Goal: Task Accomplishment & Management: Use online tool/utility

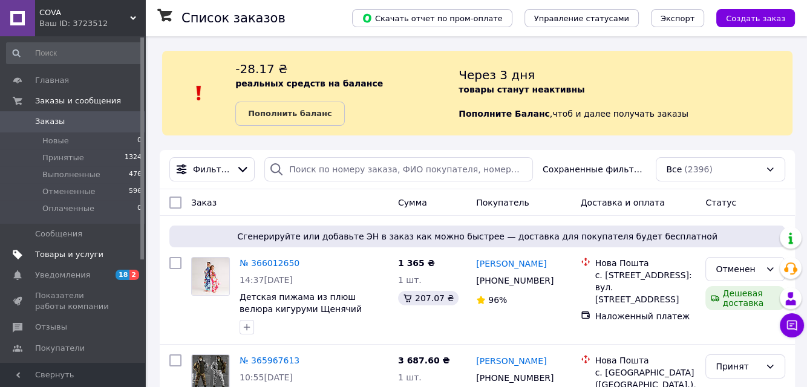
click at [61, 256] on span "Товары и услуги" at bounding box center [69, 254] width 68 height 11
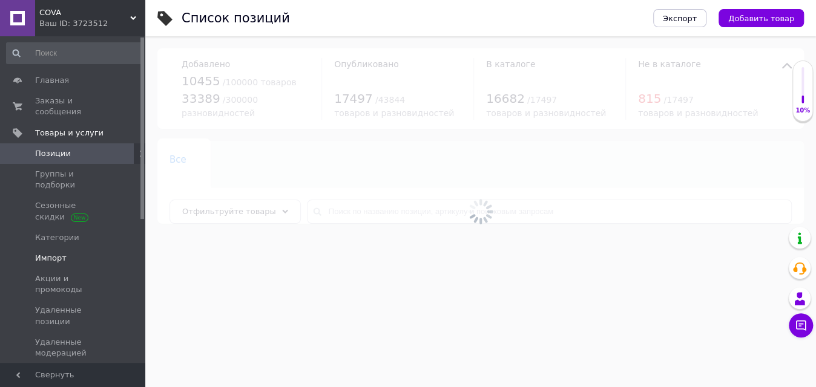
click at [51, 253] on span "Импорт" at bounding box center [50, 258] width 31 height 11
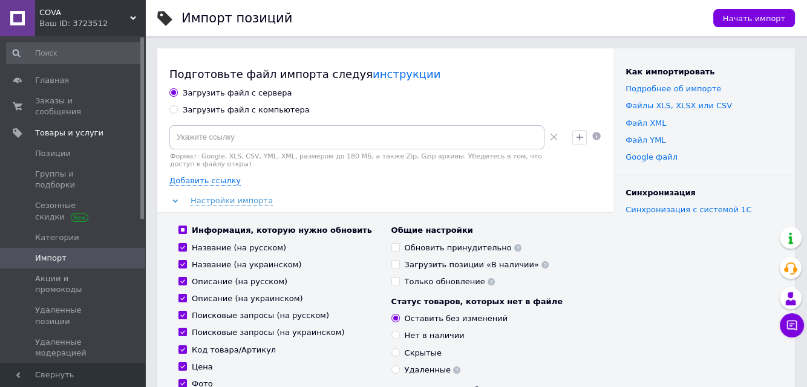
click at [174, 111] on input "Загрузить файл с компьютера" at bounding box center [173, 109] width 8 height 8
radio input "true"
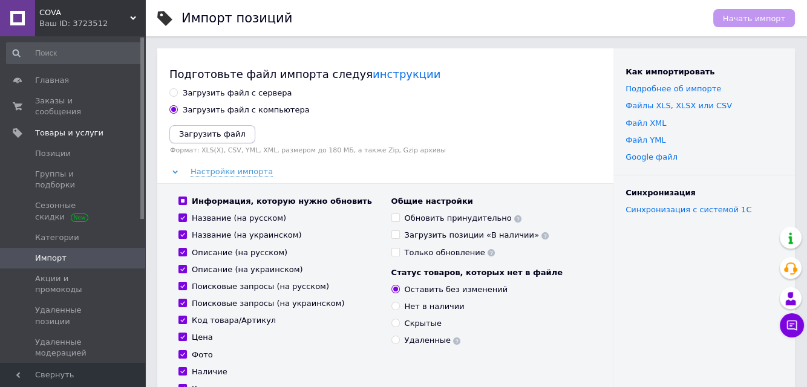
click at [206, 137] on icon "Загрузить файл" at bounding box center [212, 134] width 67 height 9
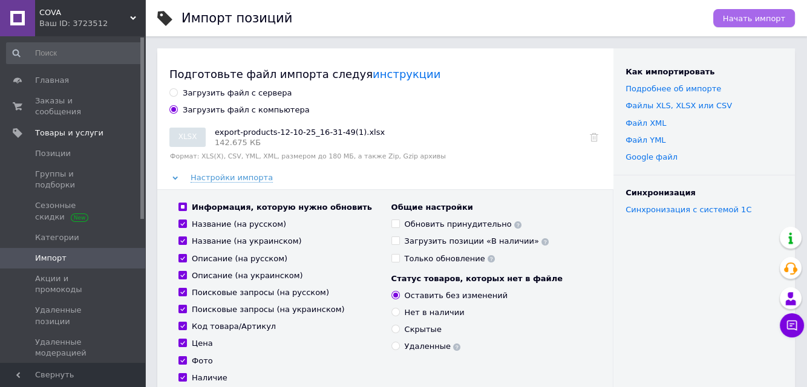
click at [754, 17] on span "Начать импорт" at bounding box center [754, 18] width 62 height 9
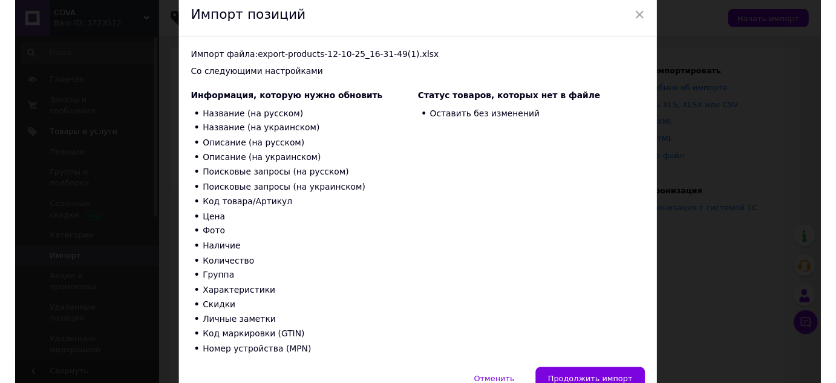
scroll to position [111, 0]
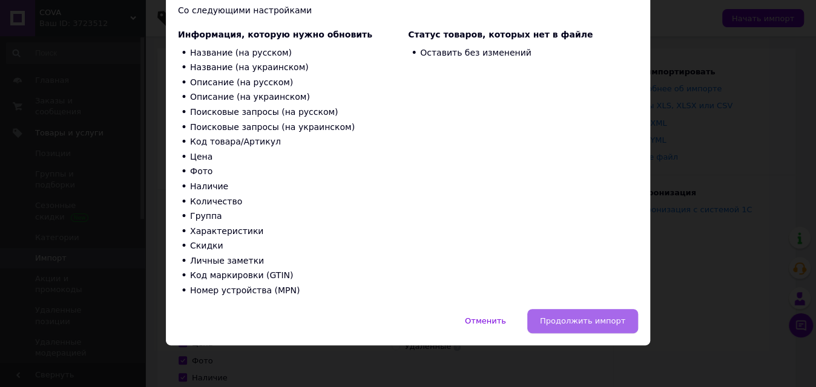
click at [579, 314] on button "Продолжить импорт" at bounding box center [582, 321] width 111 height 24
